Goal: Task Accomplishment & Management: Use online tool/utility

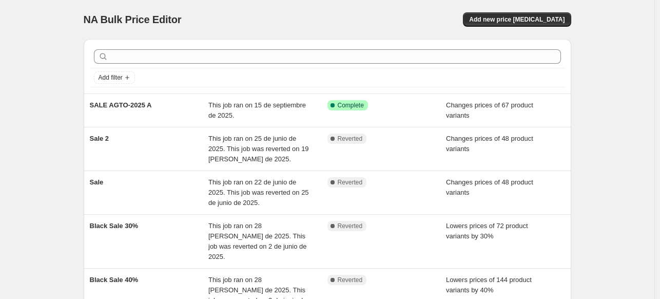
click at [24, 71] on div "NA Bulk Price Editor. This page is ready NA Bulk Price Editor Add new price [ME…" at bounding box center [327, 211] width 654 height 423
click at [611, 25] on div "NA Bulk Price Editor. This page is ready NA Bulk Price Editor Add new price [ME…" at bounding box center [327, 211] width 654 height 423
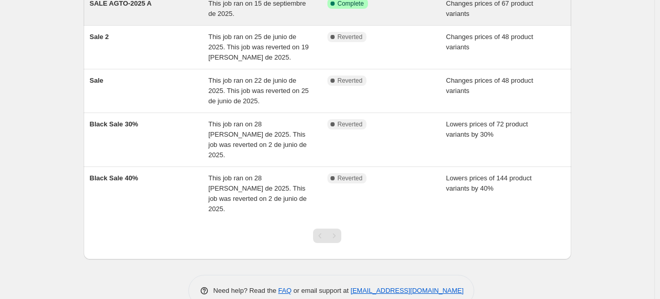
scroll to position [103, 0]
click at [199, 9] on div "SALE AGTO-2025 A" at bounding box center [149, 7] width 119 height 21
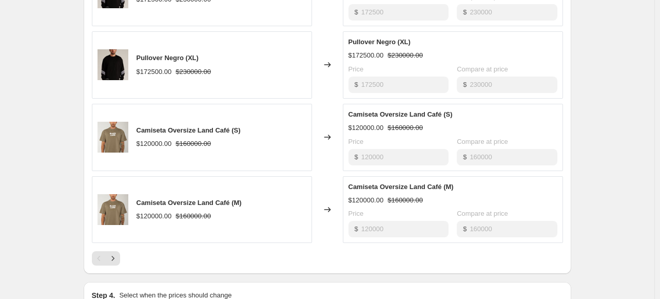
scroll to position [698, 0]
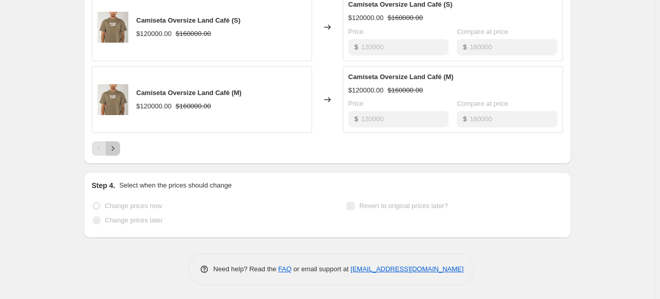
click at [115, 148] on icon "Next" at bounding box center [113, 148] width 10 height 10
